Goal: Information Seeking & Learning: Learn about a topic

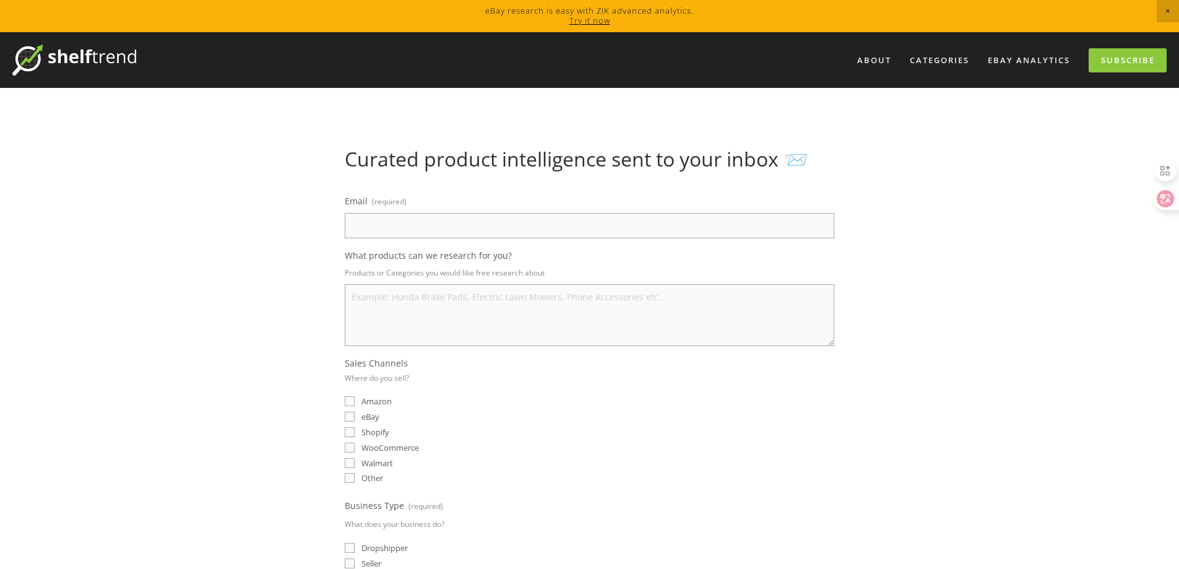
click at [1161, 11] on span "Close Announcement" at bounding box center [1168, 11] width 22 height 22
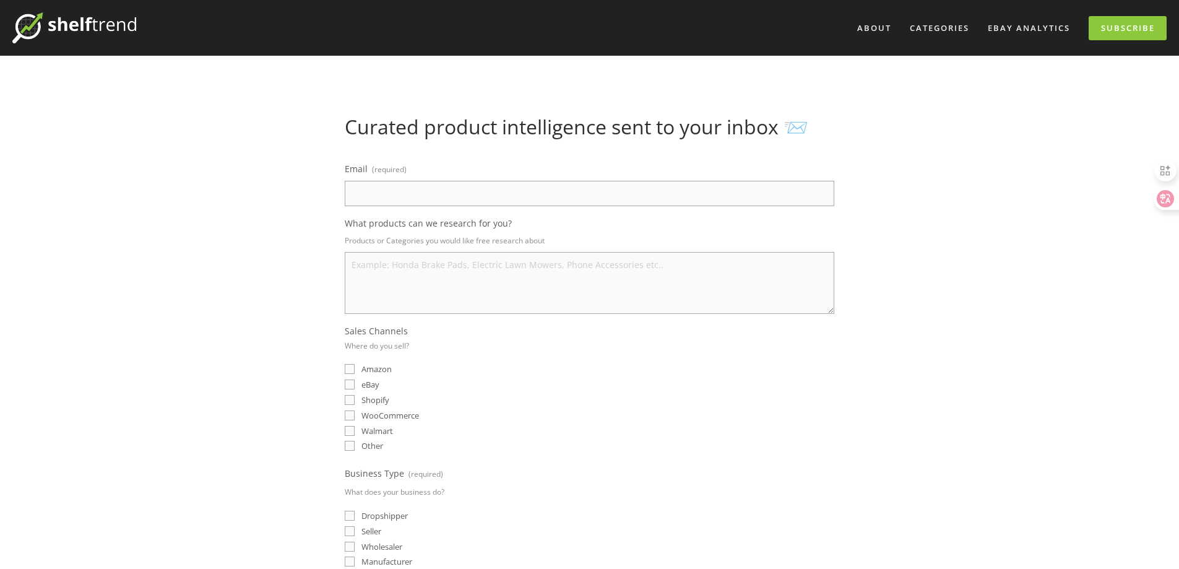
click at [12, 30] on img at bounding box center [74, 27] width 124 height 31
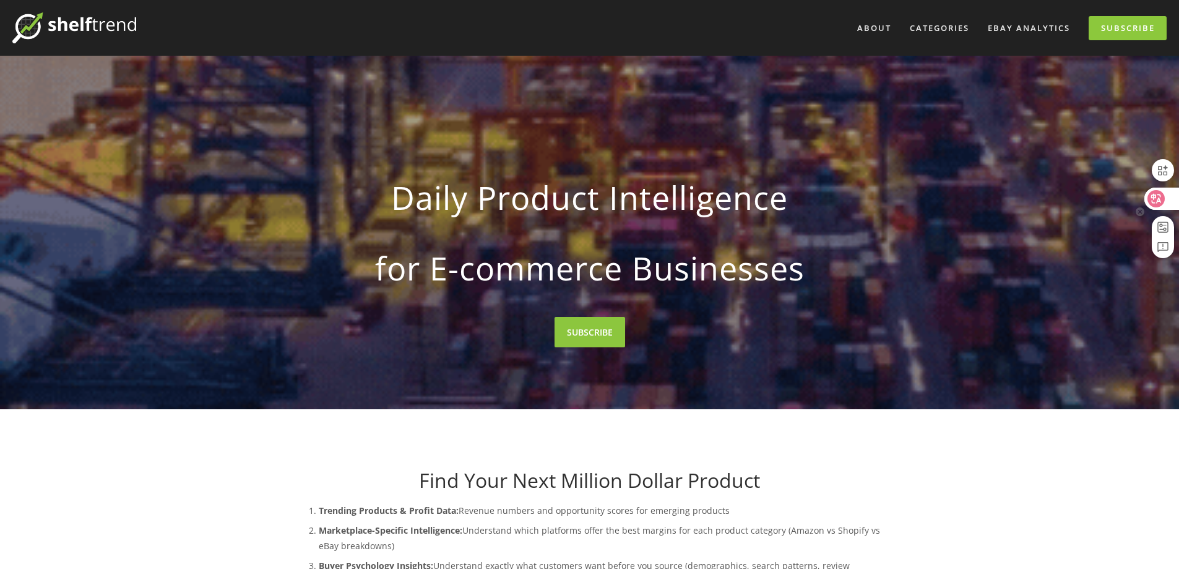
click at [1167, 201] on div at bounding box center [1161, 199] width 33 height 22
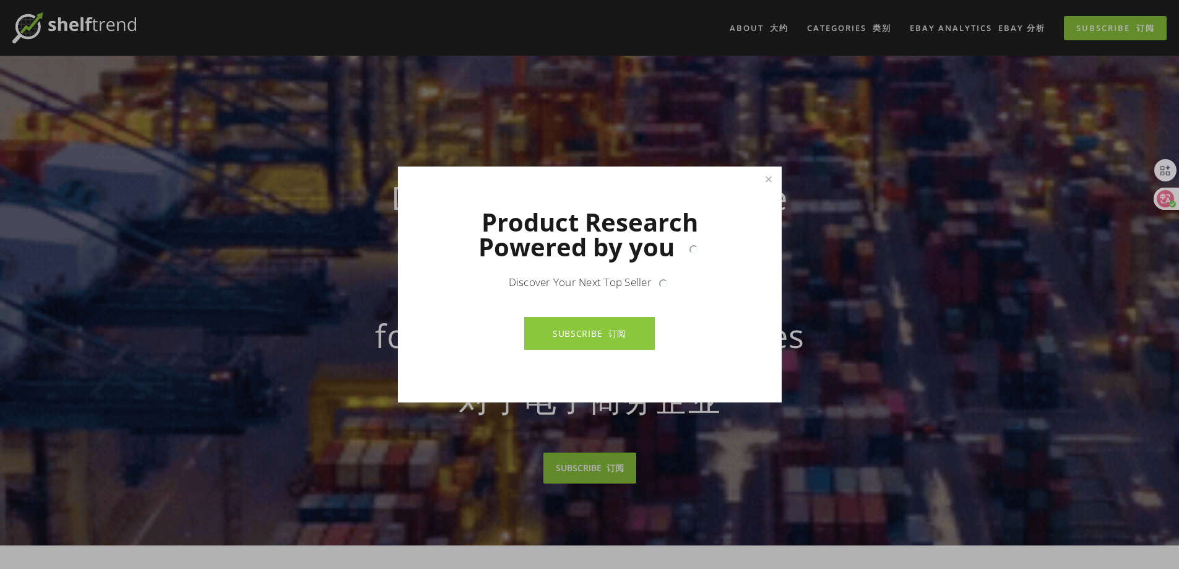
click at [1083, 27] on div at bounding box center [589, 284] width 1179 height 569
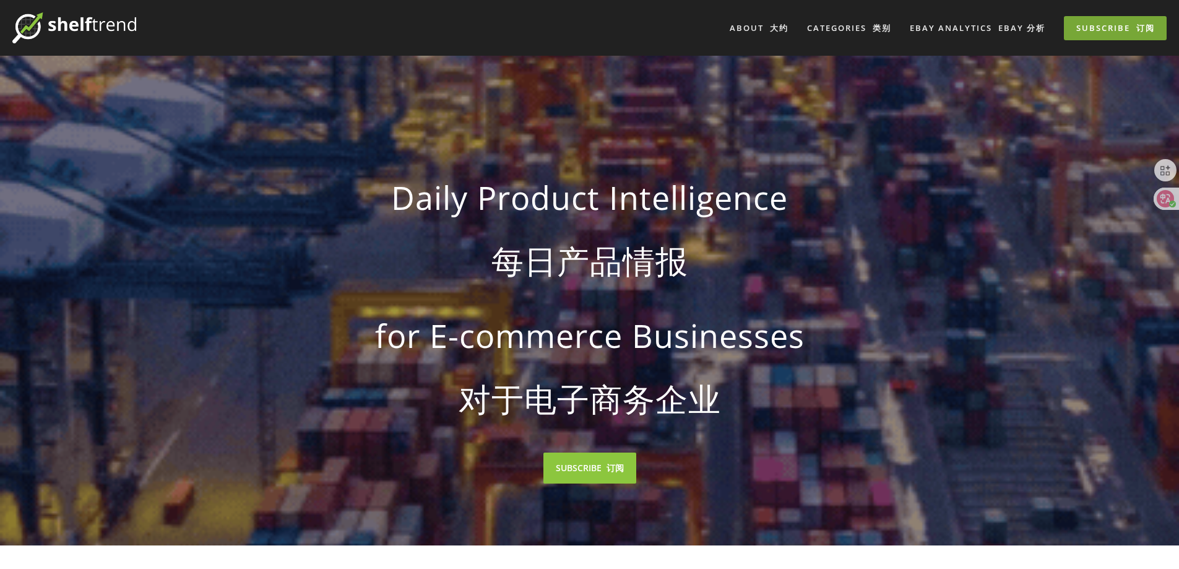
click at [1083, 29] on link "Subscribe 订阅" at bounding box center [1115, 28] width 103 height 24
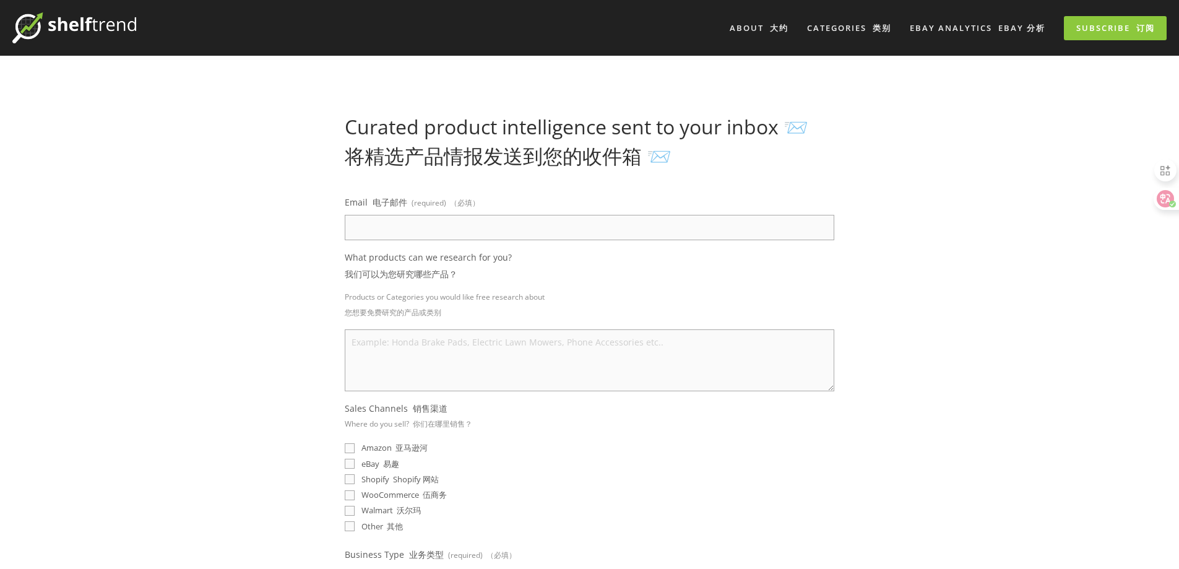
click at [903, 179] on main "Curated product intelligence sent to your inbox 📨 将精选产品情报发送到您的收件箱 📨 Email 电子邮件 …" at bounding box center [589, 526] width 631 height 940
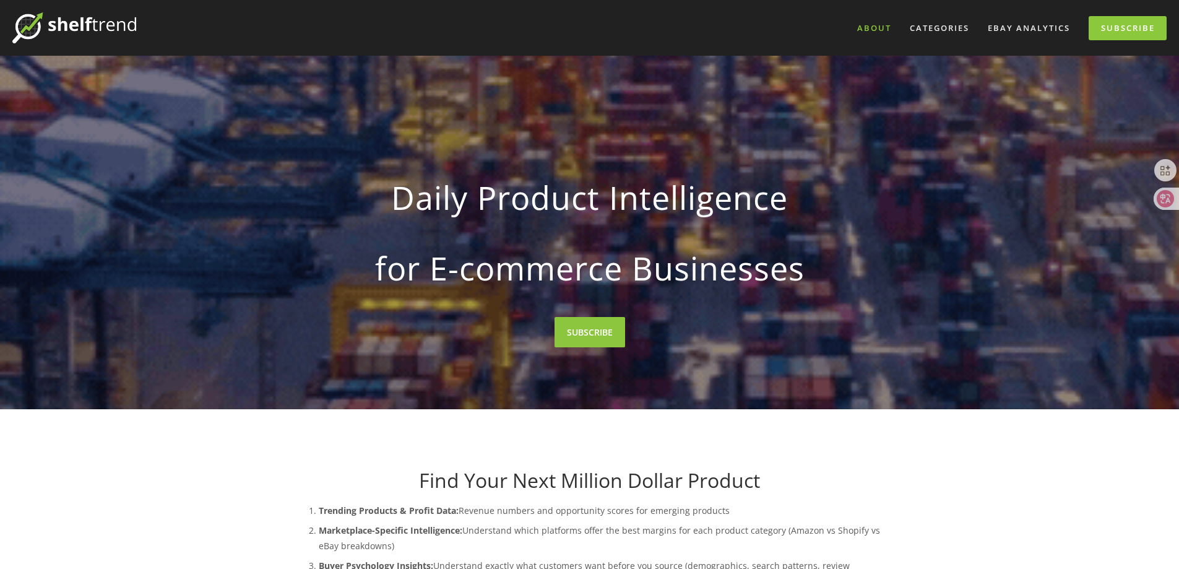
click at [881, 30] on link "About" at bounding box center [874, 28] width 50 height 20
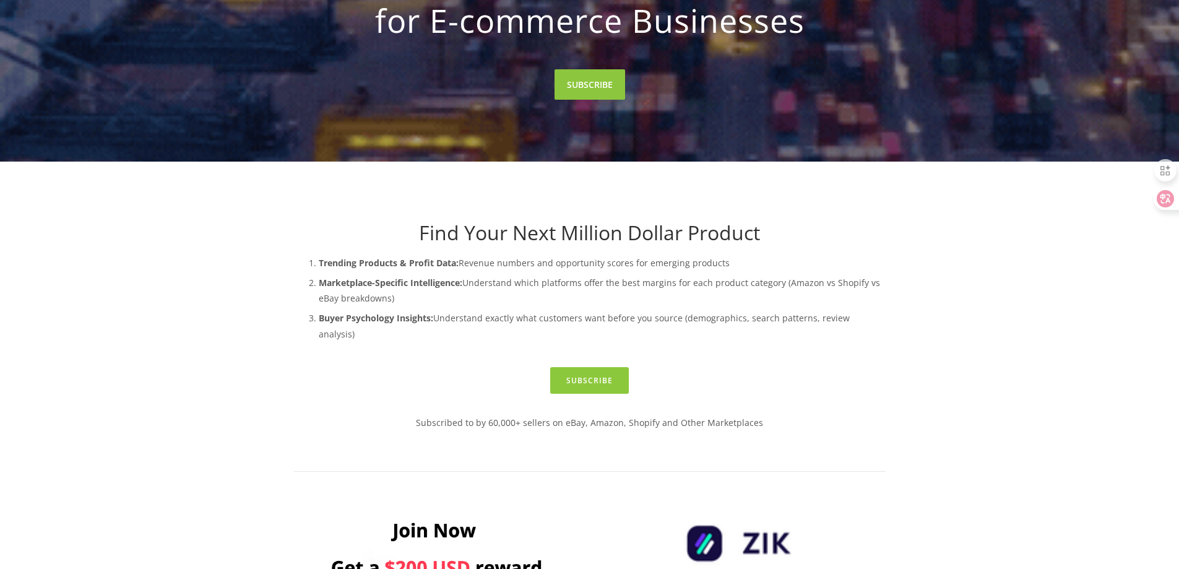
scroll to position [619, 0]
